Goal: Task Accomplishment & Management: Use online tool/utility

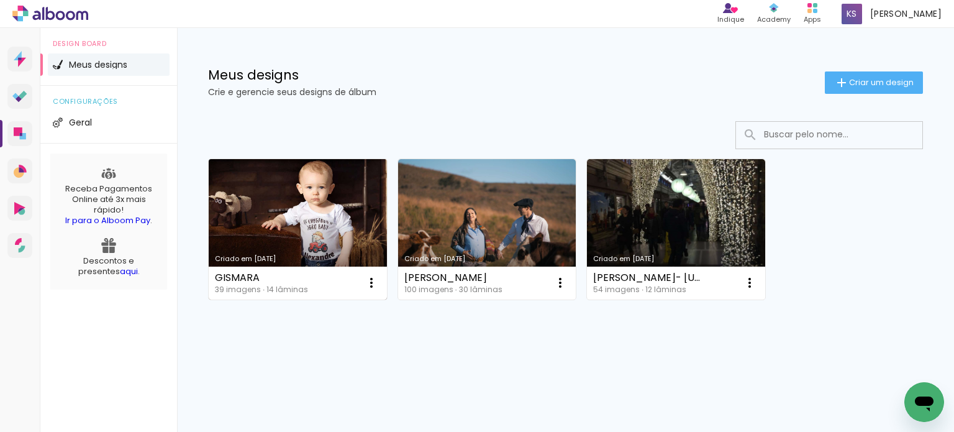
click at [308, 283] on div "GISMARA 39 imagens ∙ 14 lâminas Abrir Fazer uma cópia Excluir" at bounding box center [298, 282] width 178 height 33
click at [225, 280] on div "GISMARA" at bounding box center [261, 278] width 93 height 10
click at [239, 269] on div "GISMARA 39 imagens ∙ 14 lâminas Abrir Fazer uma cópia Excluir" at bounding box center [298, 282] width 178 height 33
click at [242, 262] on div "Criado em [DATE]" at bounding box center [298, 258] width 166 height 7
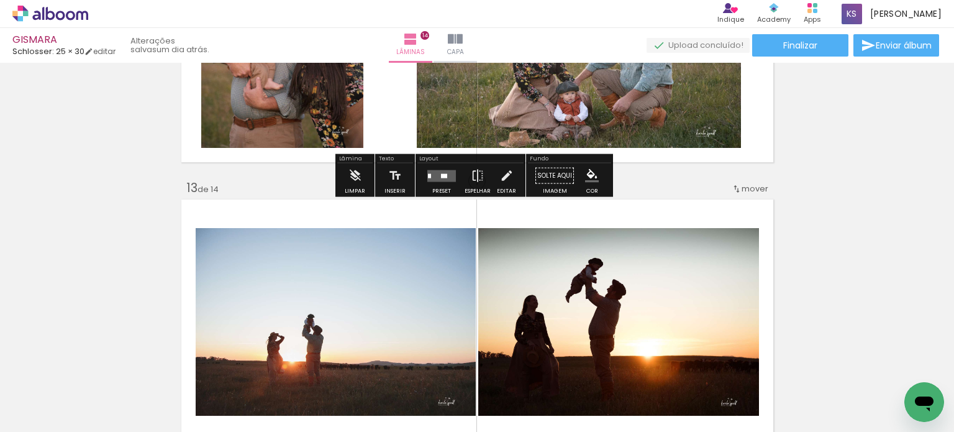
scroll to position [3168, 0]
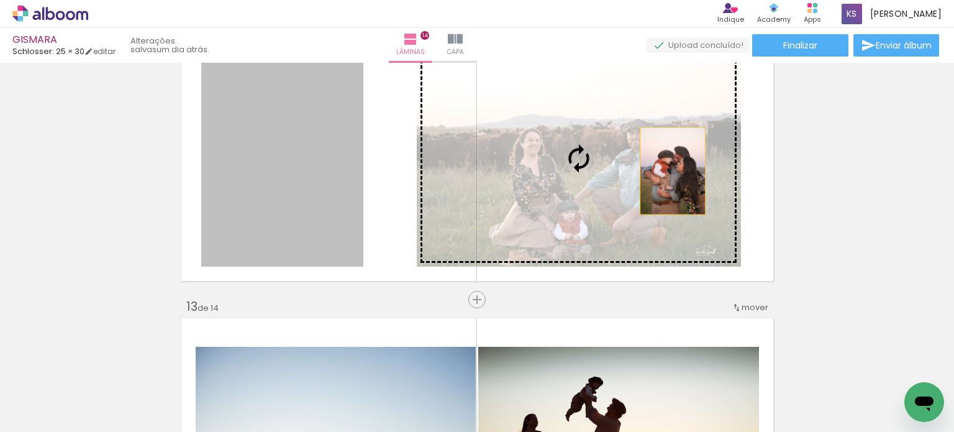
drag, startPoint x: 325, startPoint y: 186, endPoint x: 668, endPoint y: 171, distance: 342.6
click at [0, 0] on slot at bounding box center [0, 0] width 0 height 0
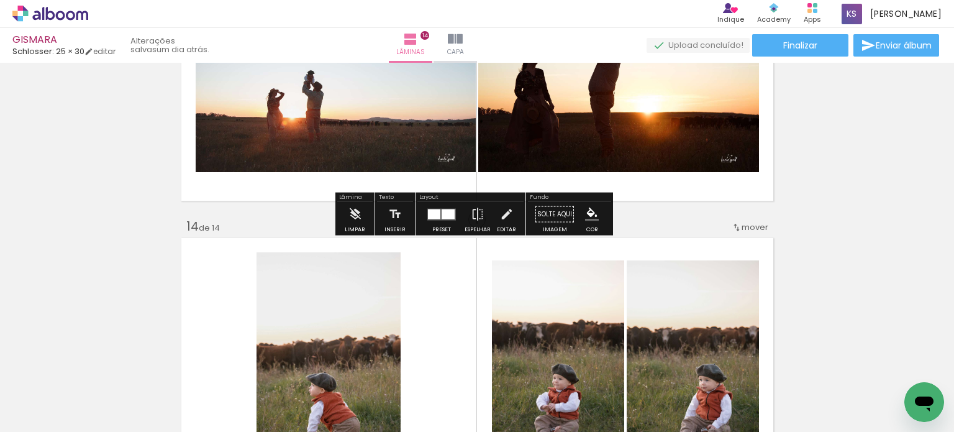
scroll to position [3540, 0]
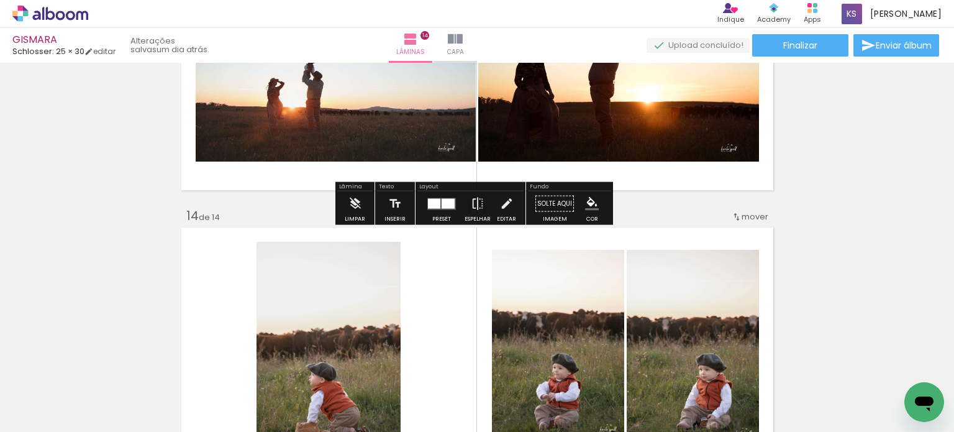
drag, startPoint x: 460, startPoint y: 239, endPoint x: 446, endPoint y: 113, distance: 126.8
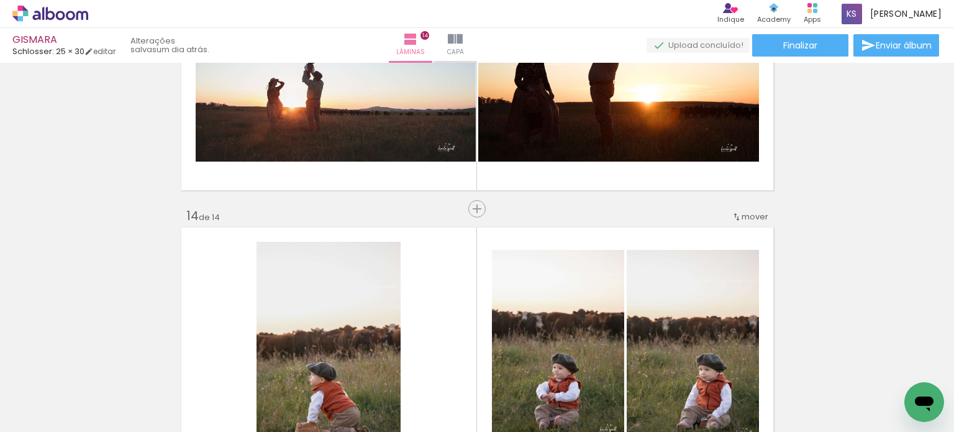
click at [750, 220] on span "mover" at bounding box center [755, 217] width 27 height 12
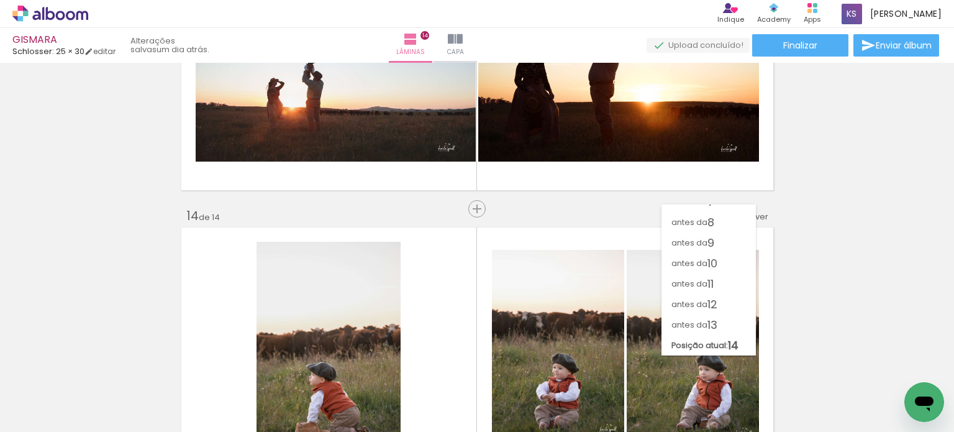
scroll to position [136, 0]
click at [720, 322] on paper-item "antes da 13" at bounding box center [708, 324] width 94 height 20
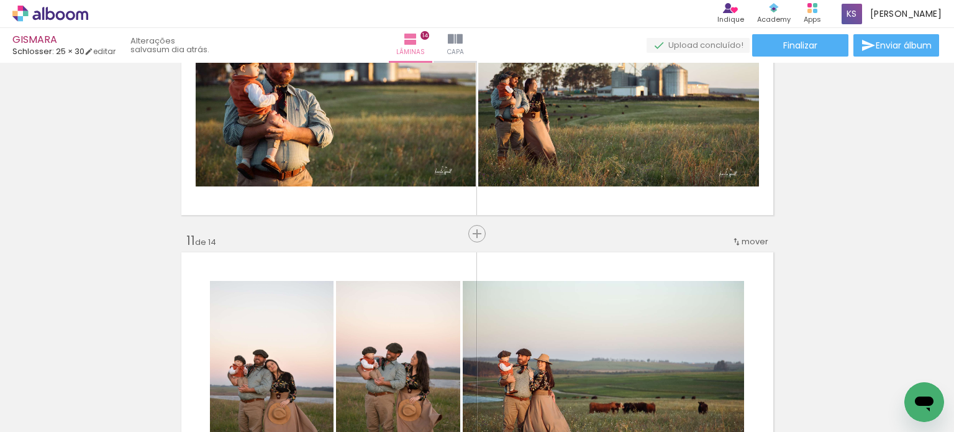
scroll to position [2716, 0]
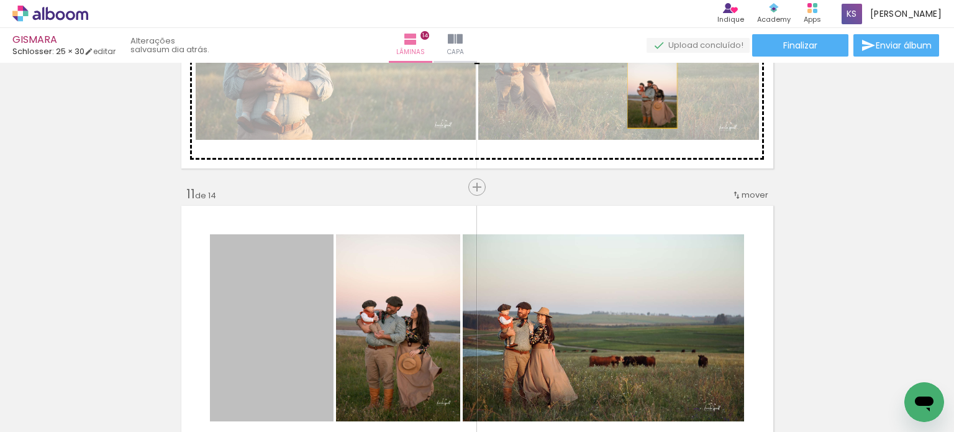
drag, startPoint x: 288, startPoint y: 324, endPoint x: 647, endPoint y: 90, distance: 428.3
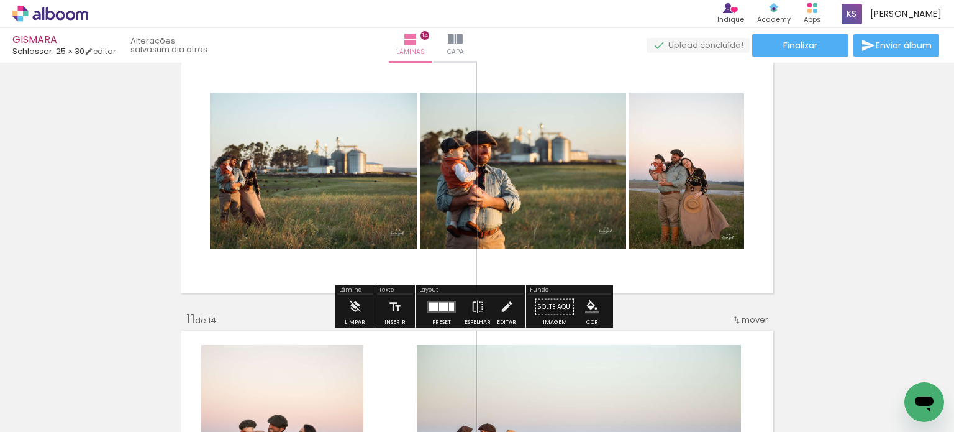
scroll to position [2592, 0]
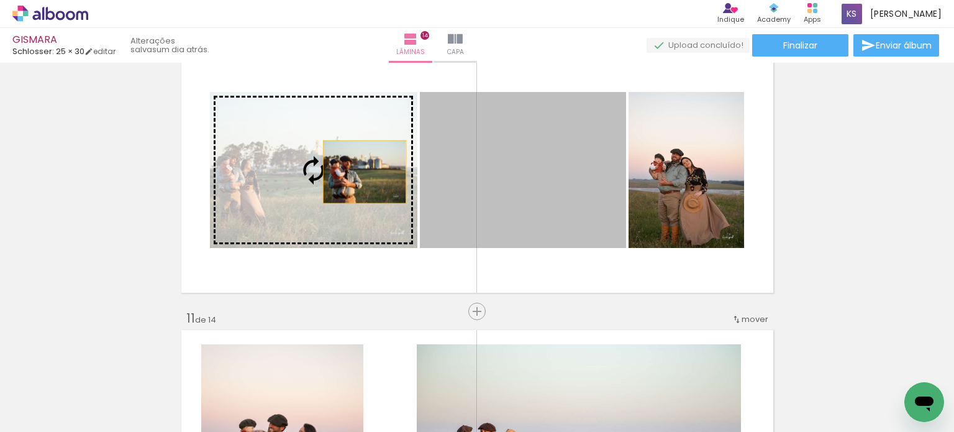
drag, startPoint x: 570, startPoint y: 156, endPoint x: 343, endPoint y: 171, distance: 227.9
click at [0, 0] on slot at bounding box center [0, 0] width 0 height 0
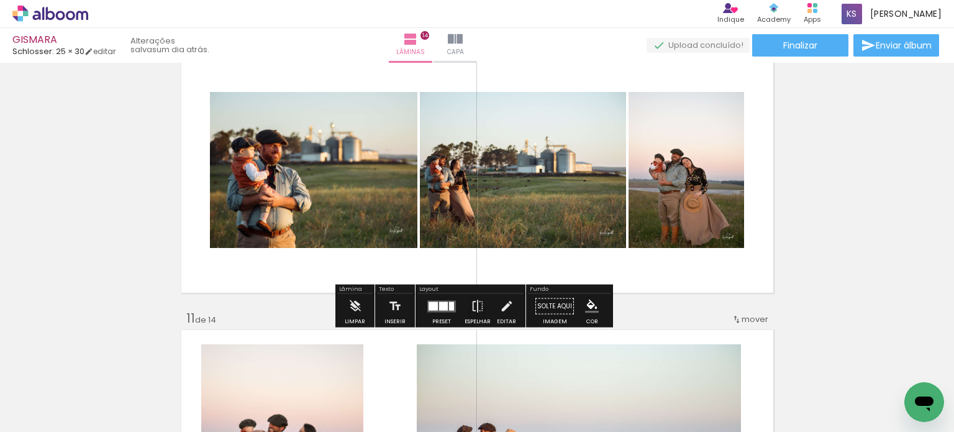
click at [433, 313] on div at bounding box center [442, 306] width 34 height 25
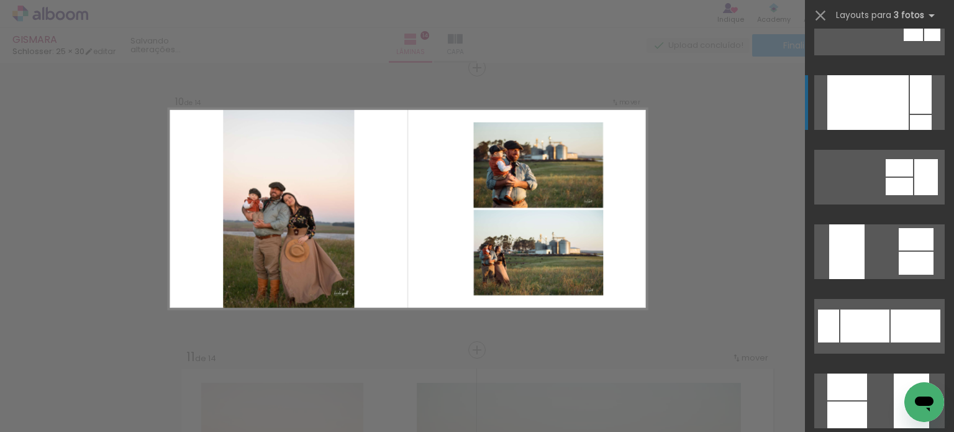
scroll to position [435, 0]
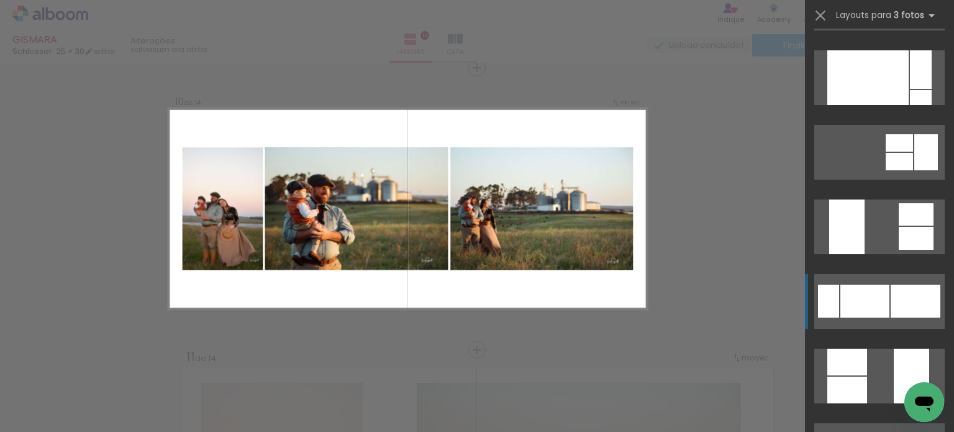
click at [877, 283] on quentale-layouter at bounding box center [879, 301] width 130 height 55
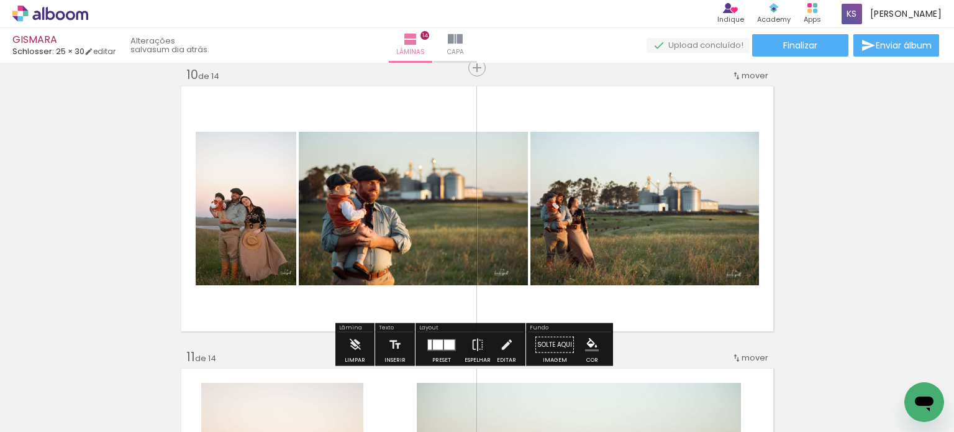
click at [429, 339] on quentale-layouter at bounding box center [441, 345] width 29 height 12
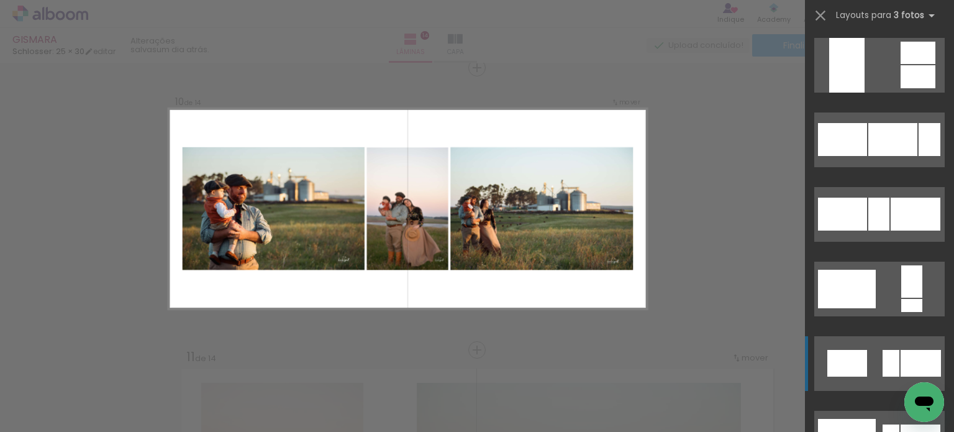
scroll to position [1354, 0]
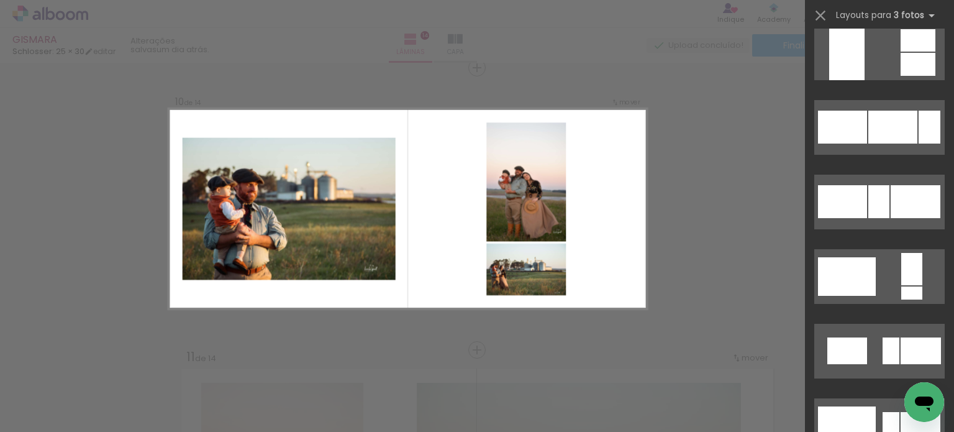
click at [0, 0] on div "Confirmar Cancelar" at bounding box center [0, 0] width 0 height 0
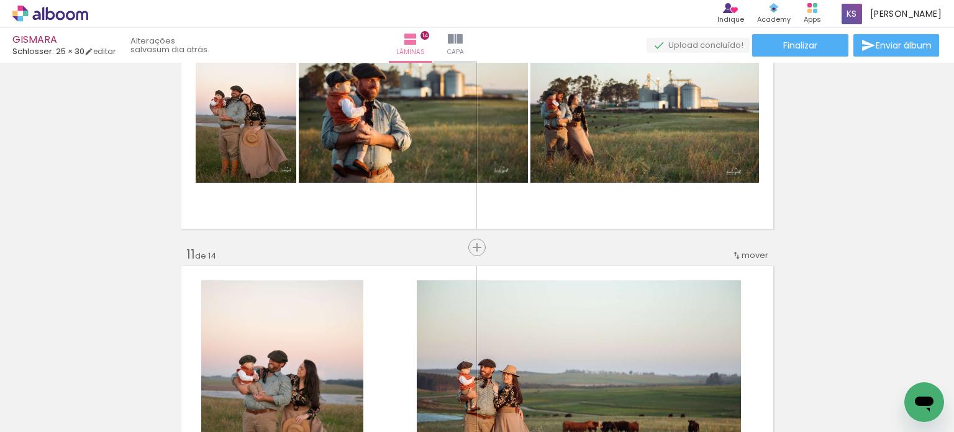
scroll to position [2678, 0]
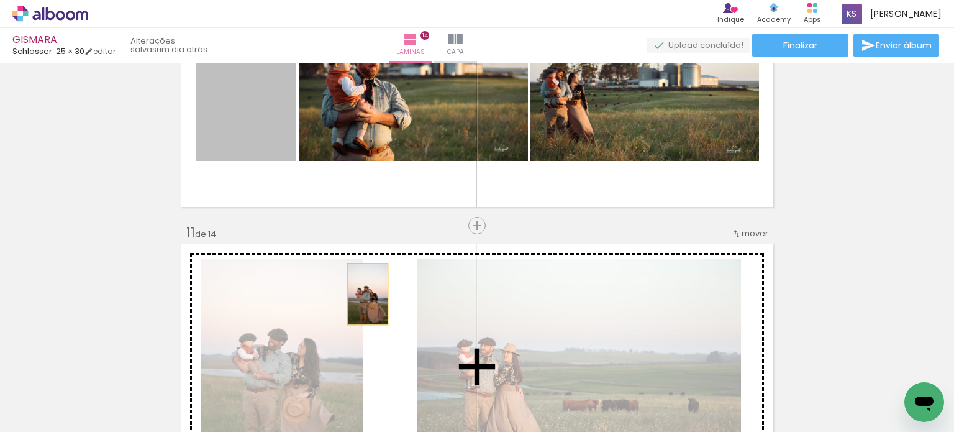
drag, startPoint x: 263, startPoint y: 136, endPoint x: 363, endPoint y: 294, distance: 186.5
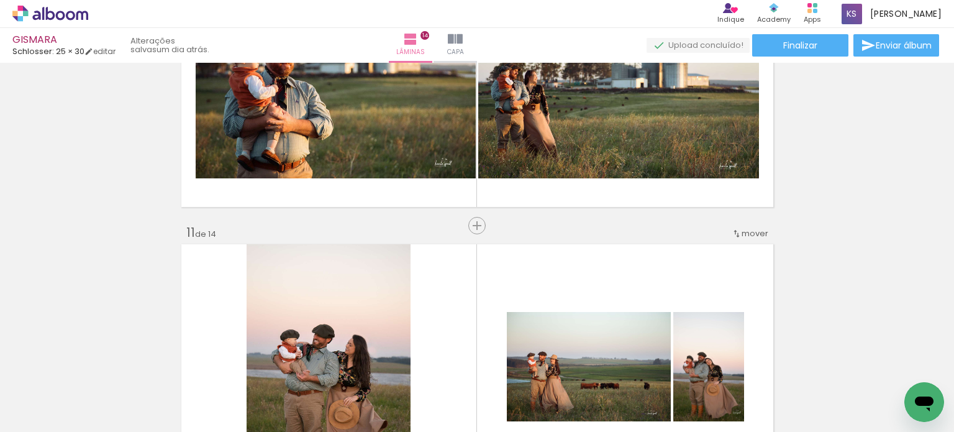
scroll to position [2864, 0]
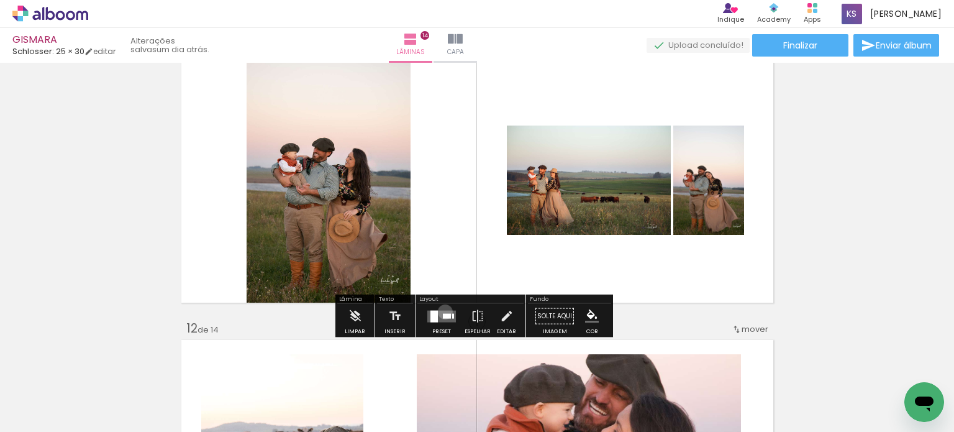
click at [442, 312] on quentale-layouter at bounding box center [441, 316] width 29 height 12
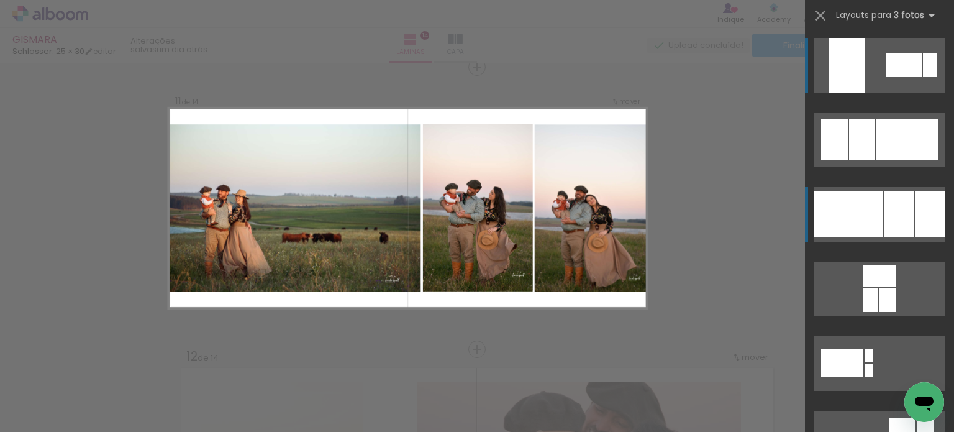
scroll to position [2835, 0]
click at [861, 212] on div at bounding box center [848, 213] width 69 height 45
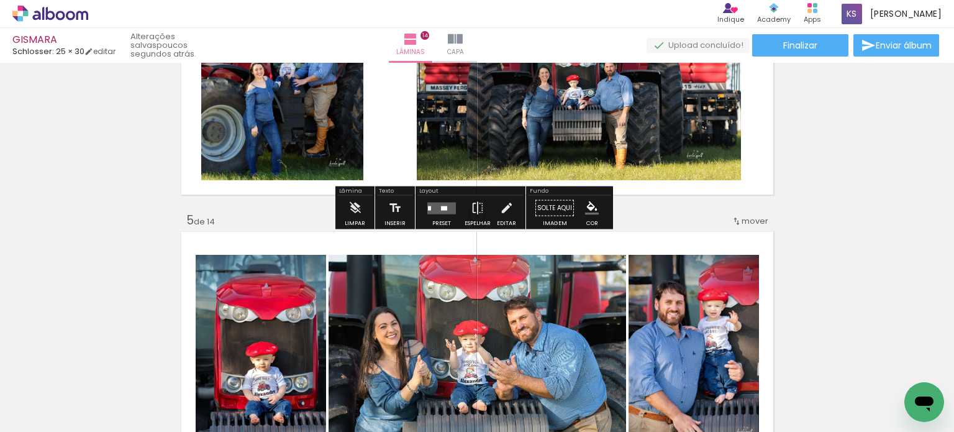
scroll to position [1056, 0]
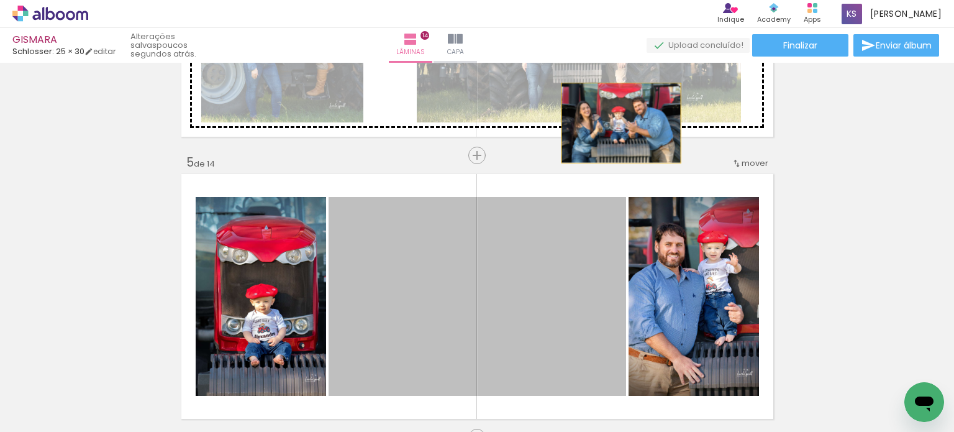
drag, startPoint x: 570, startPoint y: 265, endPoint x: 616, endPoint y: 123, distance: 149.7
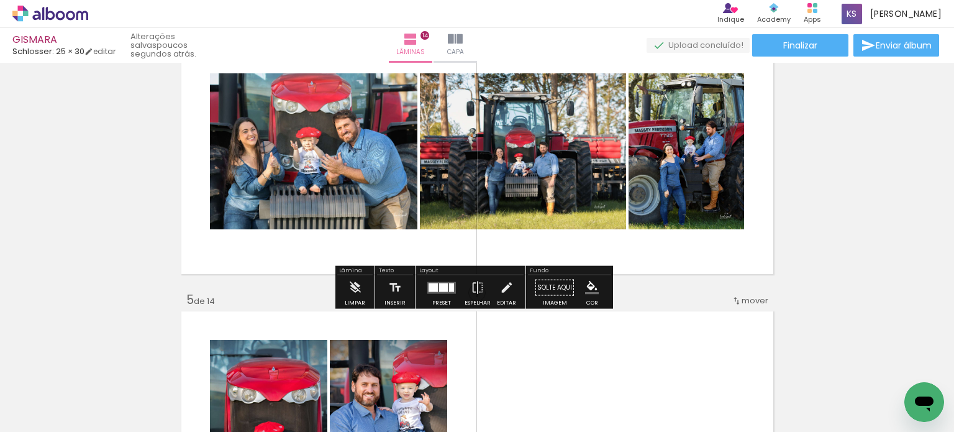
scroll to position [870, 0]
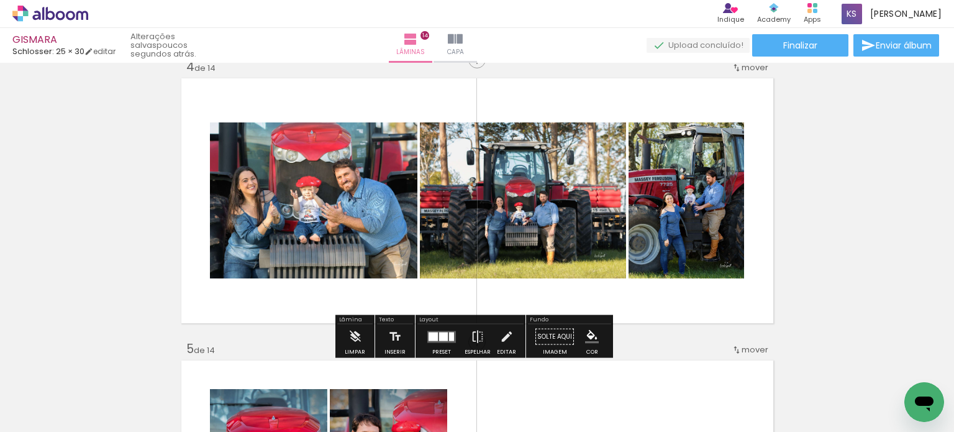
click at [453, 338] on div at bounding box center [442, 336] width 34 height 25
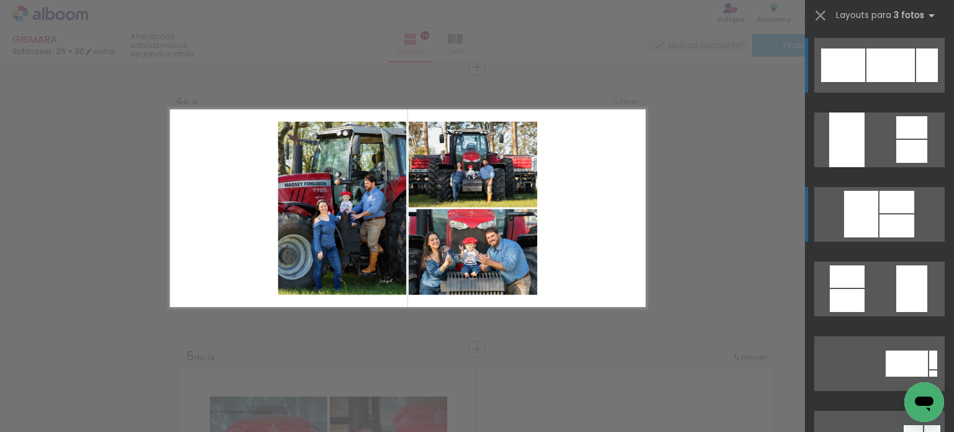
scroll to position [861, 0]
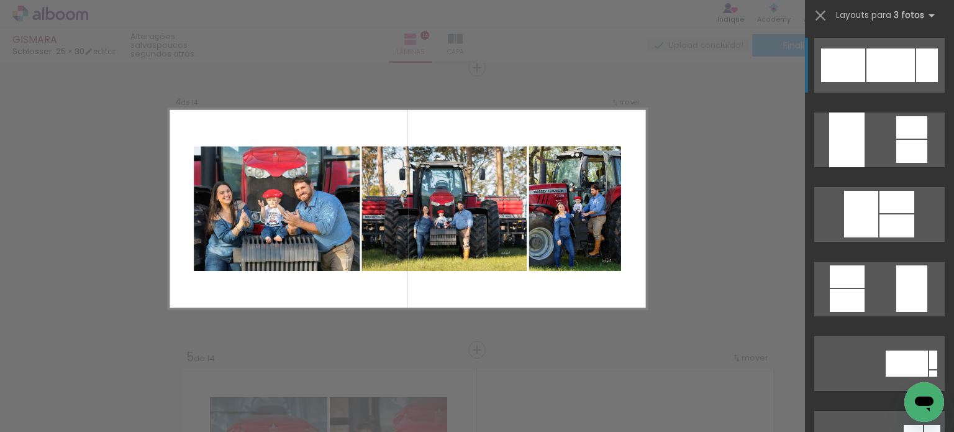
click at [886, 88] on quentale-layouter at bounding box center [879, 65] width 130 height 55
click at [857, 77] on div at bounding box center [843, 65] width 44 height 34
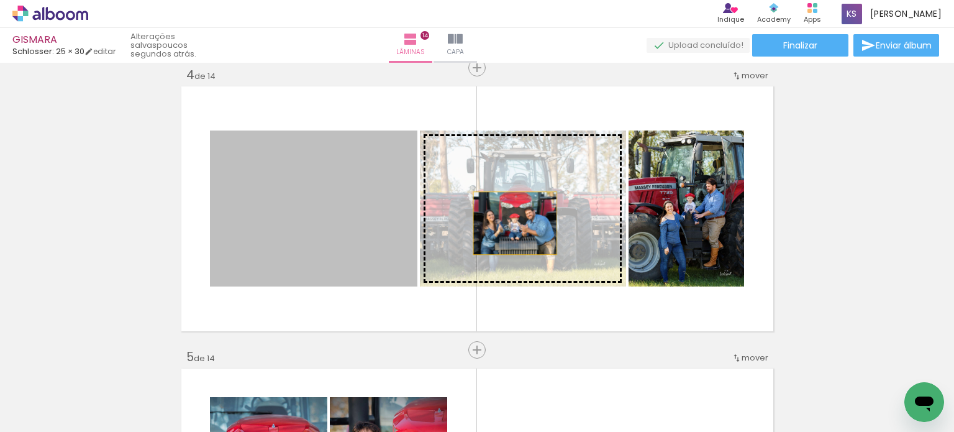
drag, startPoint x: 344, startPoint y: 239, endPoint x: 510, endPoint y: 223, distance: 166.6
click at [0, 0] on slot at bounding box center [0, 0] width 0 height 0
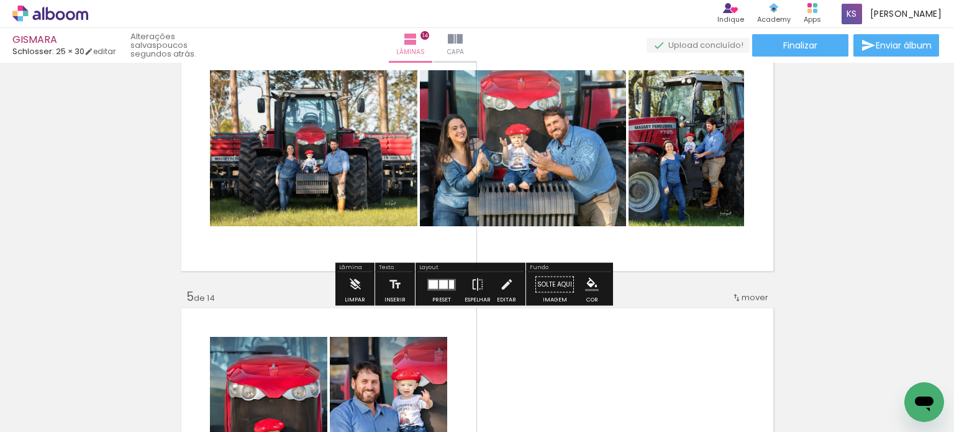
scroll to position [924, 0]
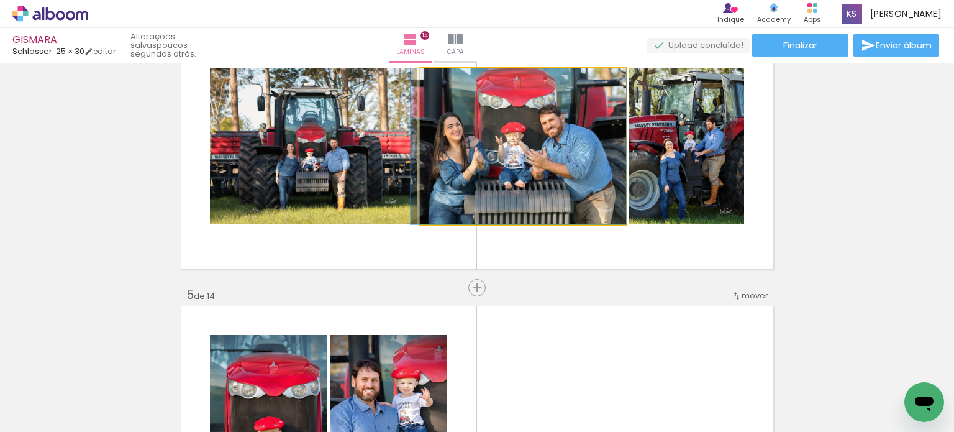
drag, startPoint x: 516, startPoint y: 198, endPoint x: 357, endPoint y: 206, distance: 159.8
click at [0, 0] on slot at bounding box center [0, 0] width 0 height 0
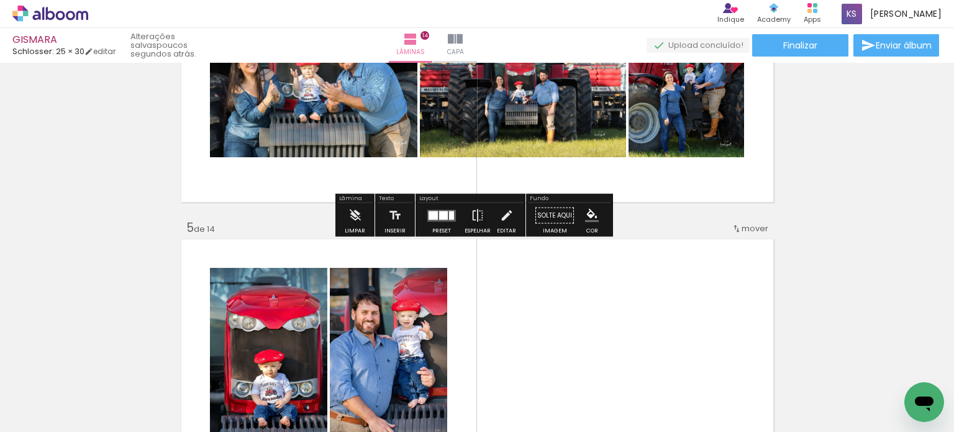
scroll to position [986, 0]
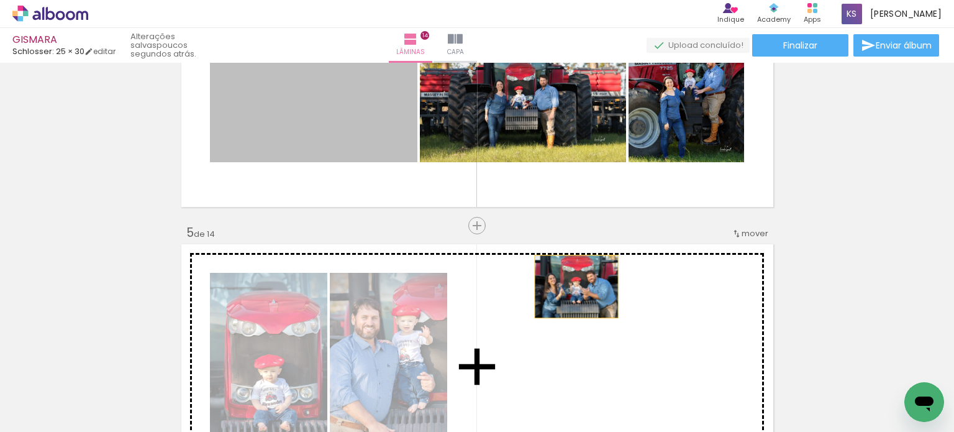
drag, startPoint x: 365, startPoint y: 125, endPoint x: 570, endPoint y: 288, distance: 261.7
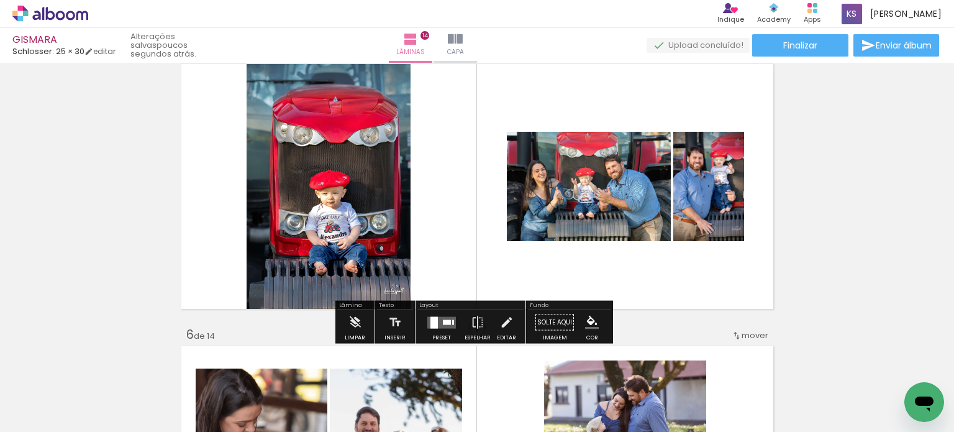
scroll to position [1172, 0]
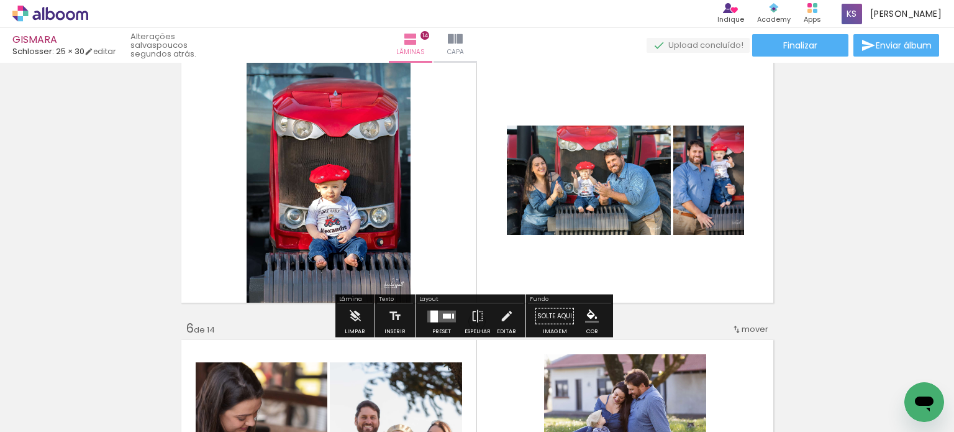
click at [447, 312] on quentale-layouter at bounding box center [441, 316] width 29 height 12
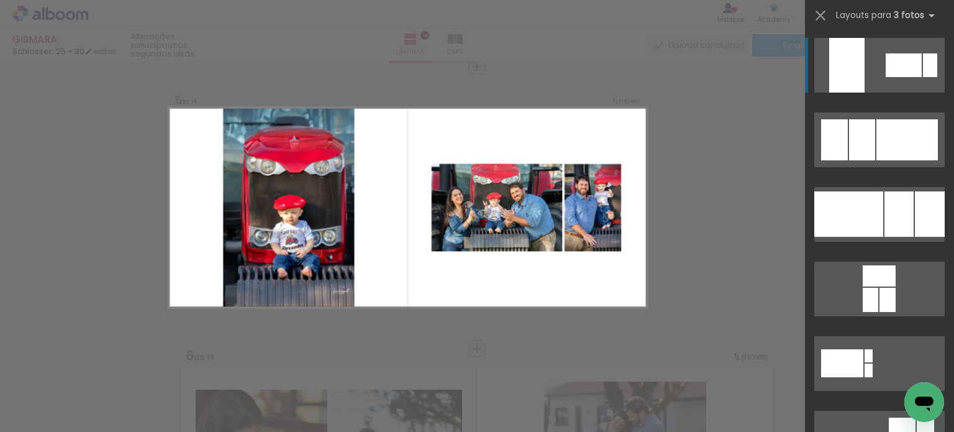
scroll to position [1143, 0]
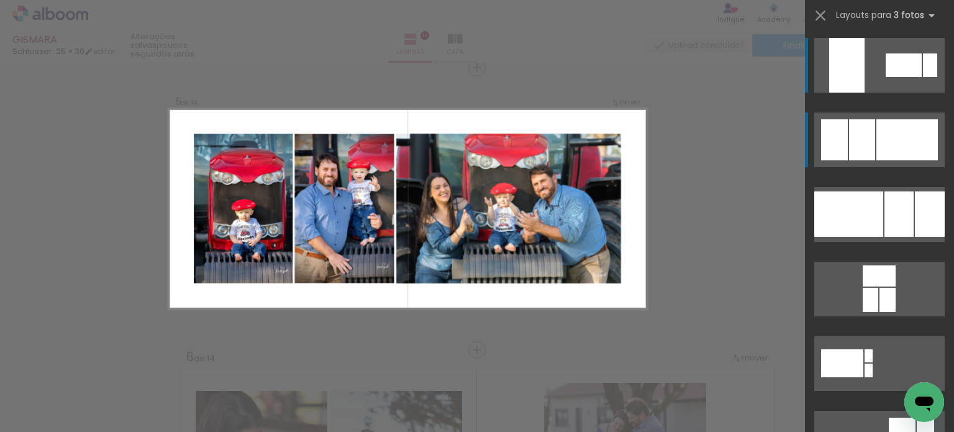
click at [855, 136] on div at bounding box center [862, 139] width 26 height 41
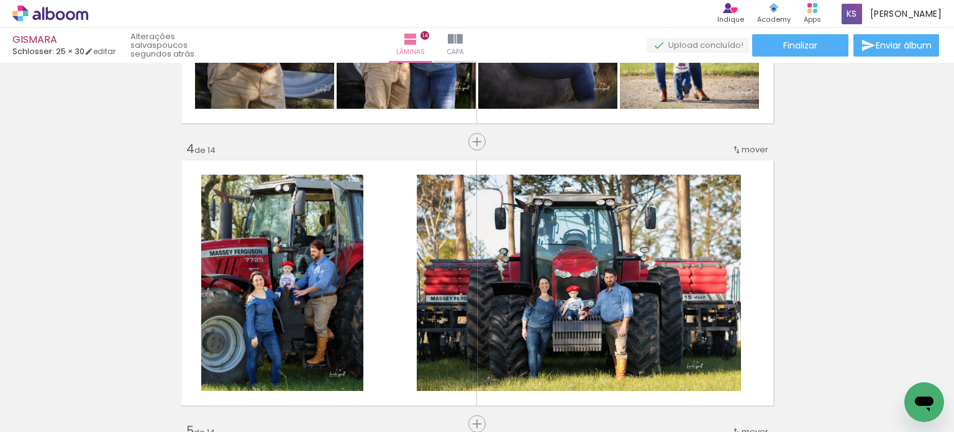
scroll to position [771, 0]
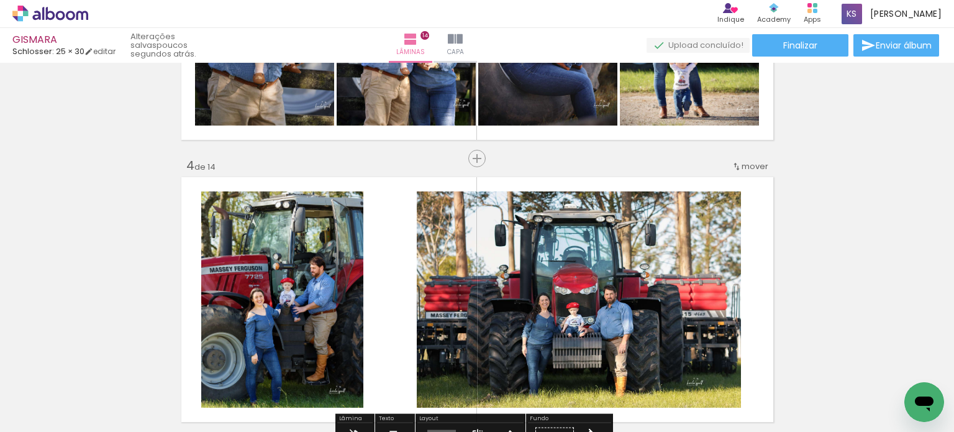
drag, startPoint x: 939, startPoint y: 153, endPoint x: 942, endPoint y: 71, distance: 82.6
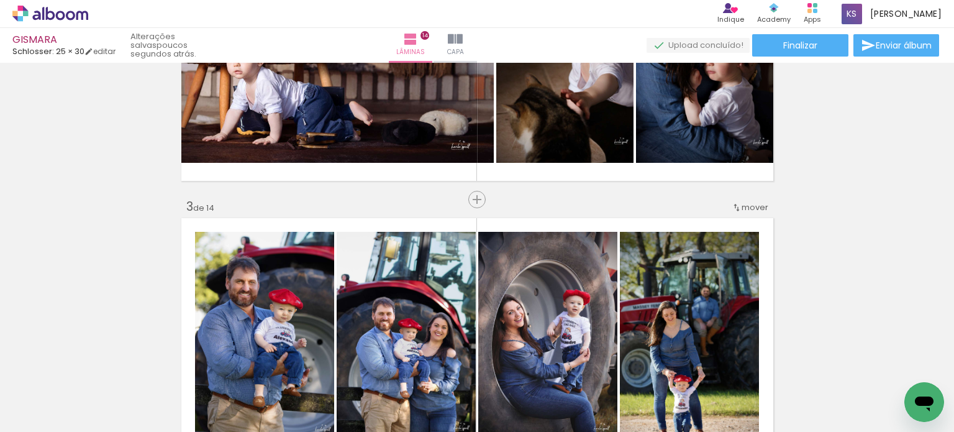
scroll to position [0, 0]
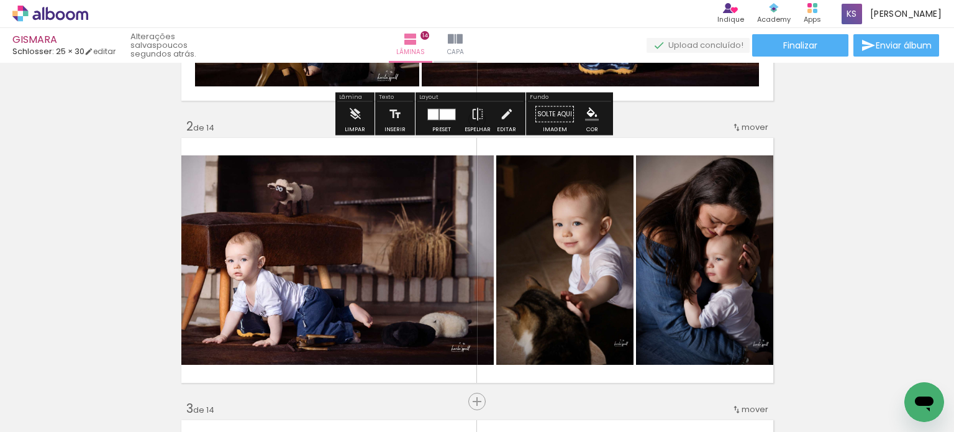
scroll to position [248, 0]
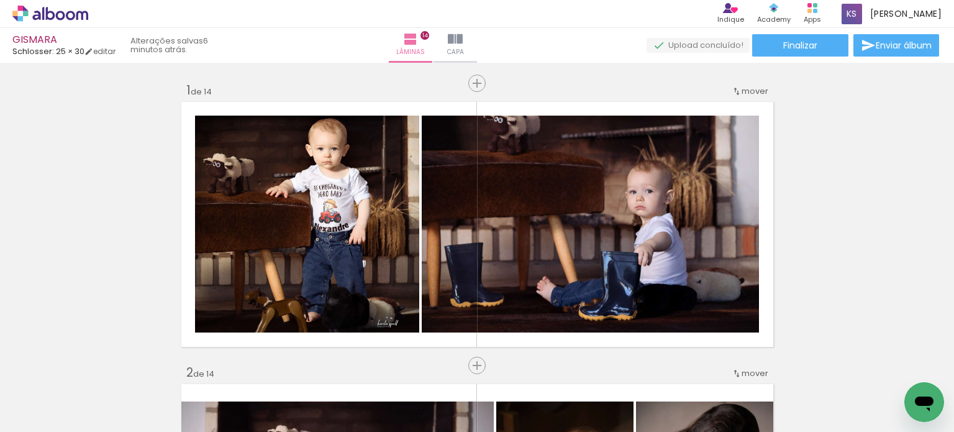
scroll to position [248, 0]
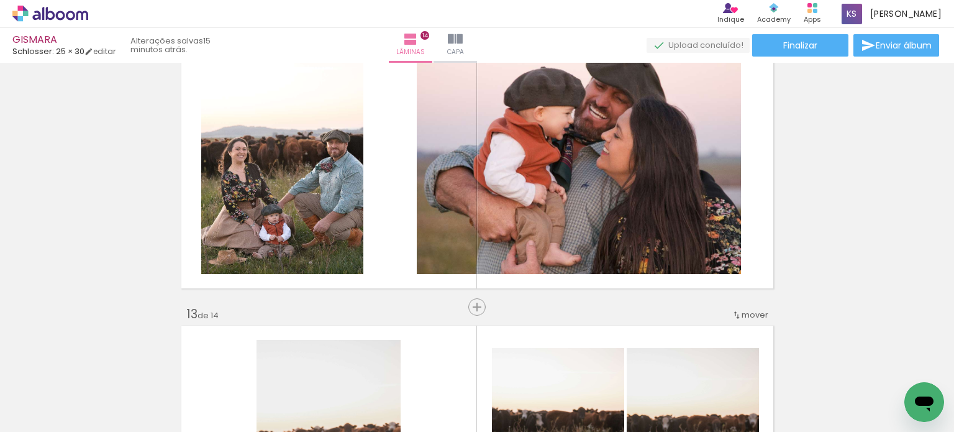
scroll to position [3230, 0]
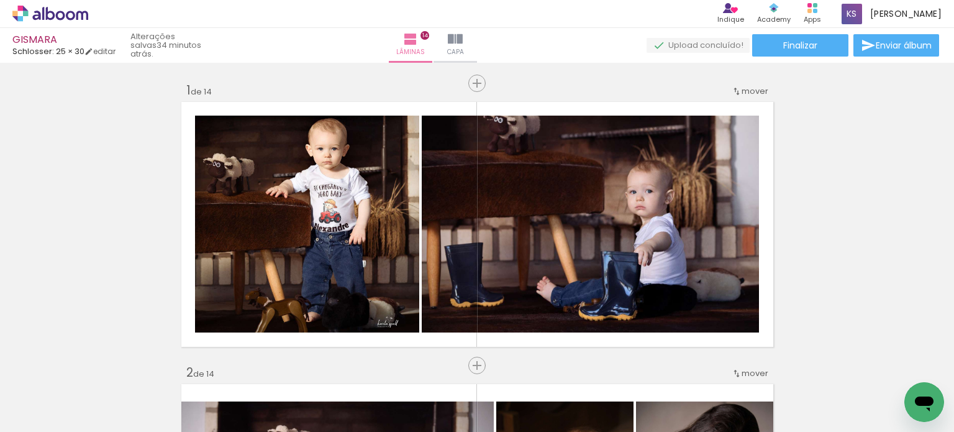
scroll to position [3168, 0]
